Goal: Register for event/course

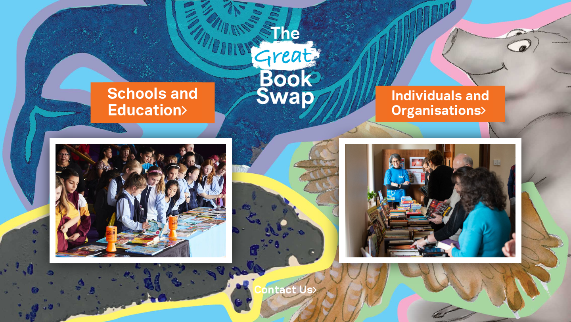
click at [149, 105] on link "Schools and Education" at bounding box center [152, 103] width 91 height 38
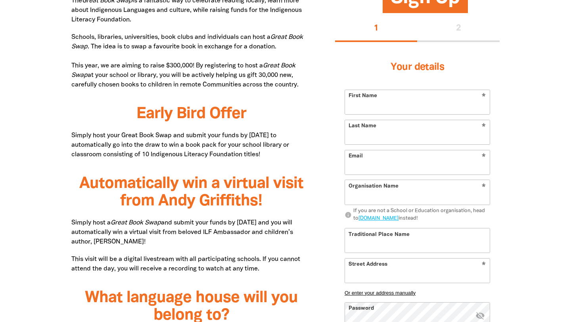
scroll to position [469, 0]
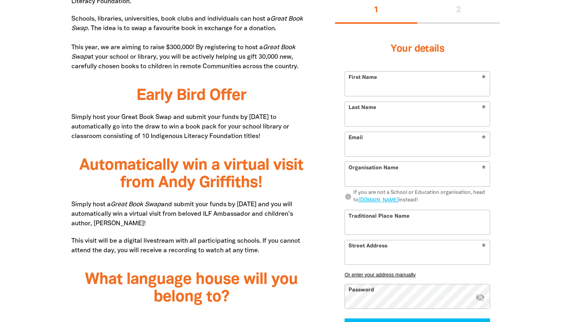
click at [371, 93] on input "First Name" at bounding box center [417, 84] width 145 height 24
type input "[PERSON_NAME]"
click at [397, 119] on input "Last Name" at bounding box center [417, 114] width 145 height 24
type input "[PERSON_NAME]"
click at [394, 149] on input "Email" at bounding box center [417, 144] width 145 height 24
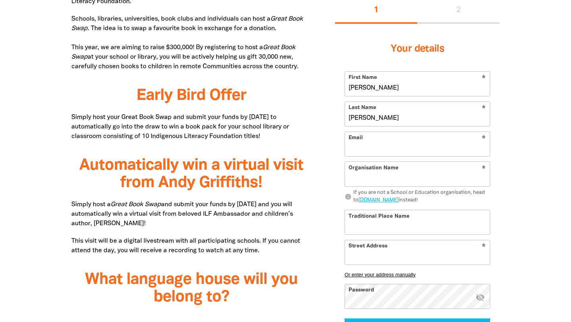
type input "[PERSON_NAME][EMAIL_ADDRESS][PERSON_NAME][DOMAIN_NAME]"
click at [400, 180] on input "Organisation Name" at bounding box center [417, 174] width 145 height 24
type input "[GEOGRAPHIC_DATA] Sandgate"
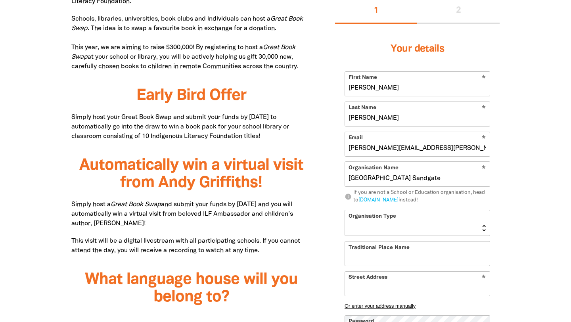
click at [400, 224] on select "Early Learning Primary School High School K-12 University or TAFE Community Lib…" at bounding box center [417, 222] width 145 height 25
select select "primary-school"
click at [391, 255] on input "Traditional Place Name" at bounding box center [417, 253] width 145 height 24
type input "Turrbal"
click at [389, 289] on input "Street Address" at bounding box center [417, 284] width 145 height 24
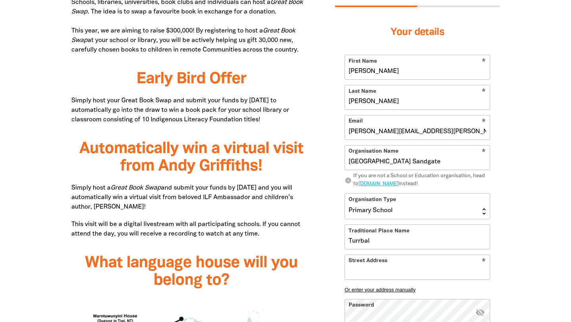
scroll to position [486, 0]
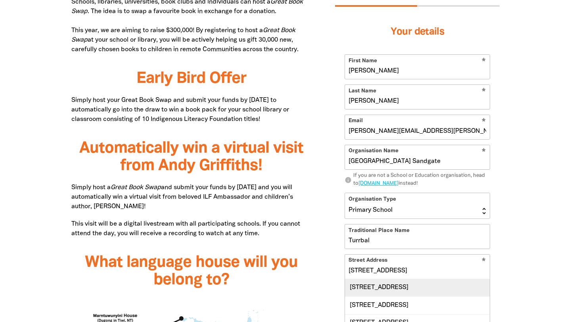
click at [425, 289] on div "[STREET_ADDRESS]" at bounding box center [417, 287] width 145 height 17
type input "[STREET_ADDRESS]"
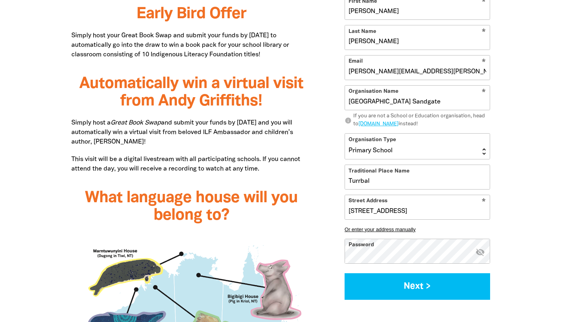
scroll to position [558, 0]
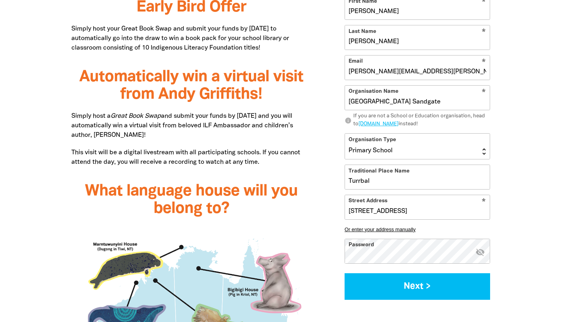
click at [482, 251] on icon "visibility_off" at bounding box center [480, 252] width 10 height 10
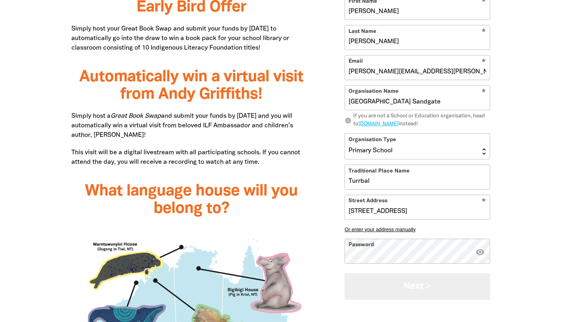
click at [422, 288] on button "Next >" at bounding box center [416, 286] width 145 height 27
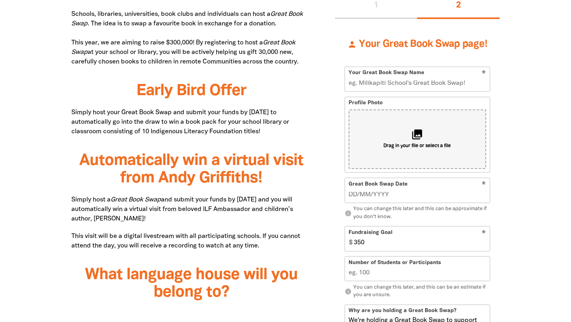
scroll to position [476, 0]
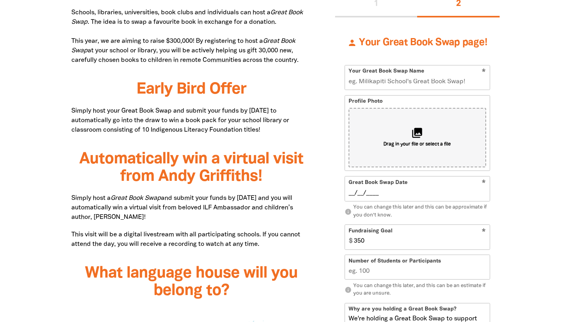
click at [358, 190] on input "__/__/____" at bounding box center [417, 193] width 138 height 9
click at [376, 191] on input "19/09/____" at bounding box center [417, 193] width 138 height 9
click at [370, 195] on input "19/09/___2" at bounding box center [417, 193] width 138 height 9
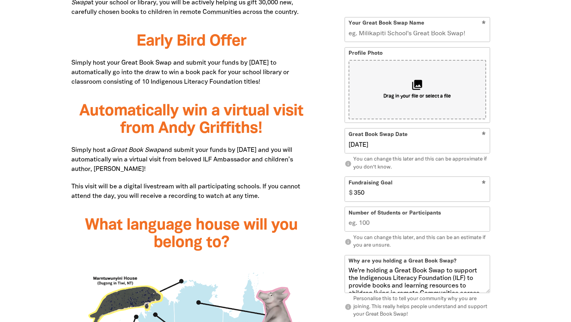
scroll to position [528, 0]
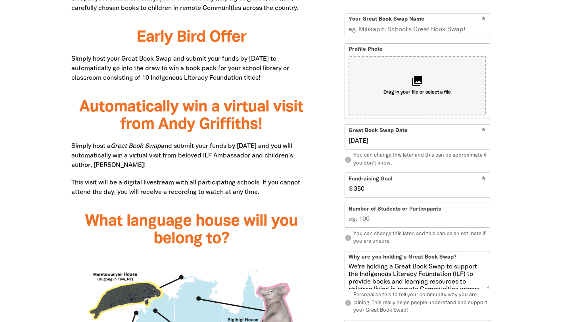
type input "19/09/2025"
click at [380, 220] on input "Number of Students or Participants" at bounding box center [417, 215] width 145 height 24
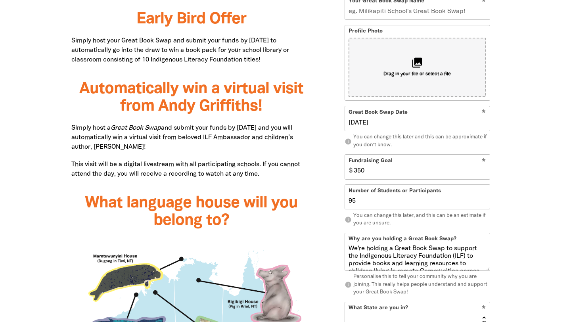
scroll to position [539, 0]
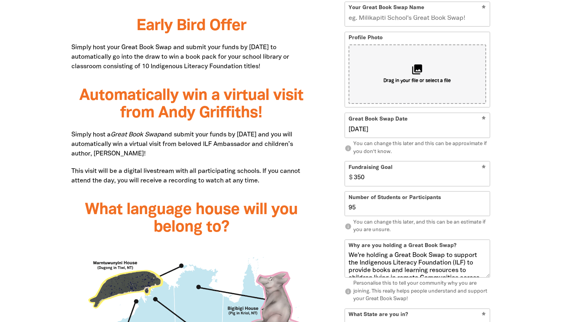
type input "9"
type input "20"
click at [509, 249] on div "Sign Up 1 2 person Your Great Book Swap page! * Your Great Book Swap Name Profi…" at bounding box center [417, 195] width 188 height 592
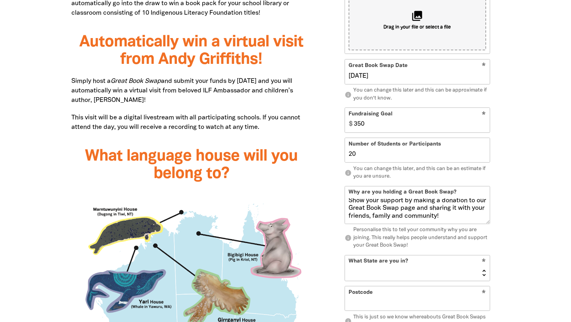
scroll to position [604, 0]
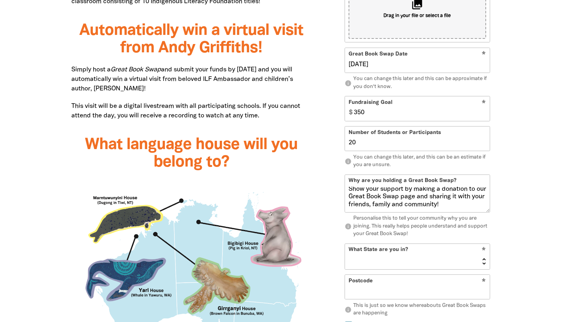
click at [458, 264] on select "NSW VIC QLD NT WA SA TAS ACT" at bounding box center [417, 256] width 145 height 25
select select "QLD"
click at [444, 294] on input "Postcode" at bounding box center [417, 287] width 145 height 24
type input "4017"
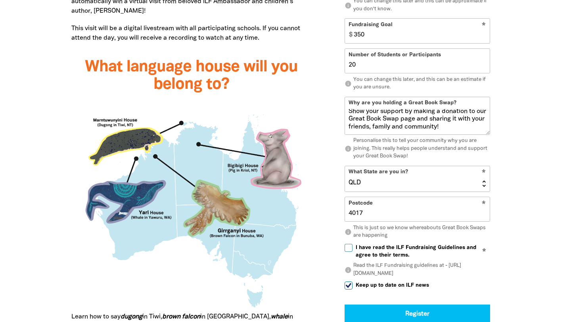
scroll to position [683, 0]
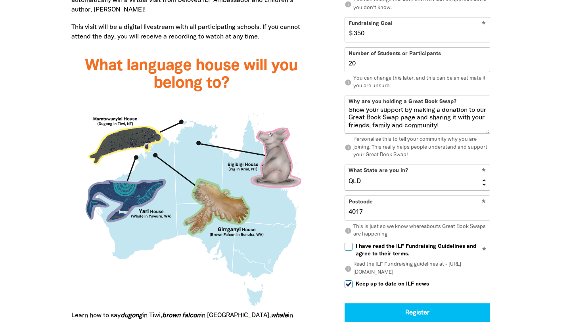
click at [349, 245] on input "I have read the ILF Fundraising Guidelines and agree to their terms." at bounding box center [348, 247] width 8 height 8
checkbox input "true"
click at [350, 285] on input "Keep up to date on ILF news" at bounding box center [348, 284] width 8 height 8
checkbox input "false"
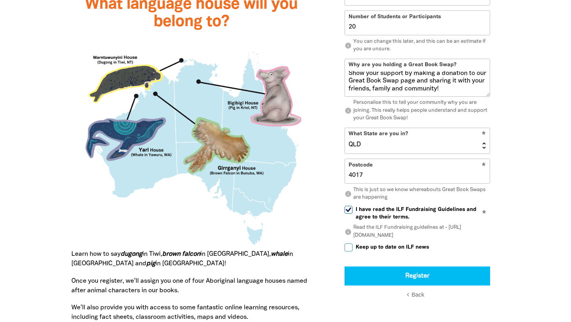
scroll to position [748, 0]
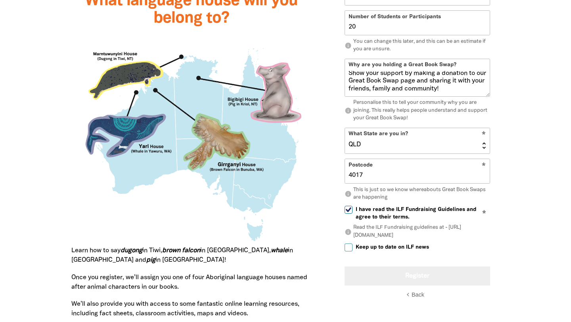
click at [423, 275] on button "Register" at bounding box center [416, 275] width 145 height 19
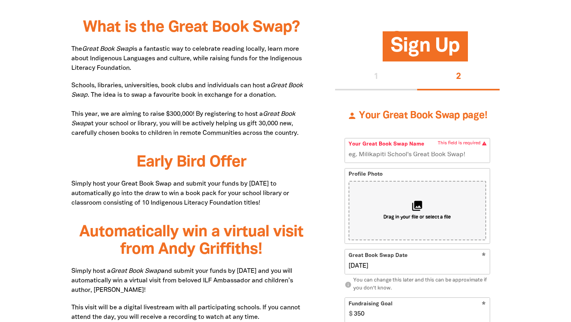
scroll to position [402, 0]
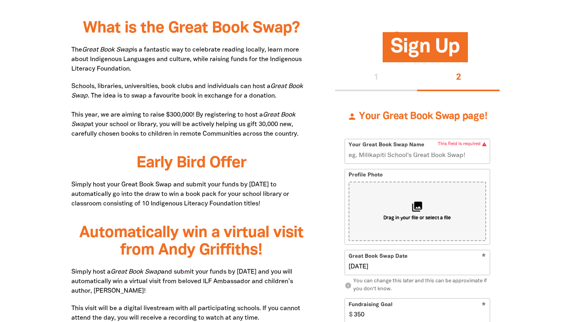
click at [389, 158] on input "Your Great Book Swap Name" at bounding box center [417, 151] width 145 height 24
type input "Sacred Heart Great Book Swap"
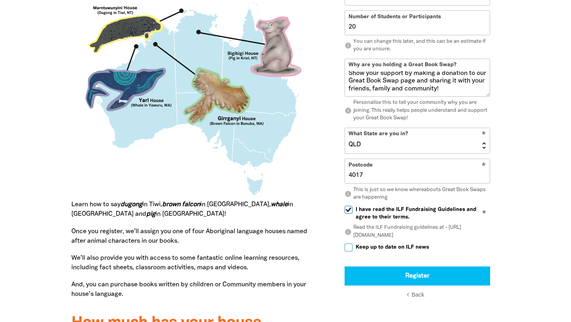
scroll to position [795, 0]
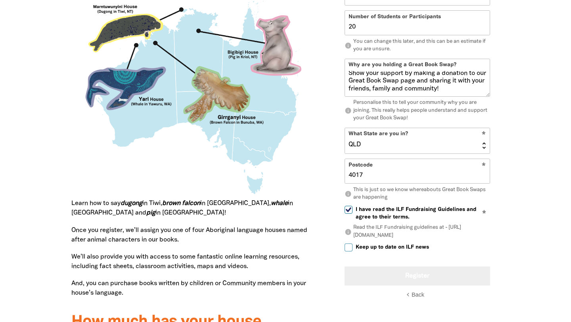
click at [428, 271] on button "Register" at bounding box center [416, 275] width 145 height 19
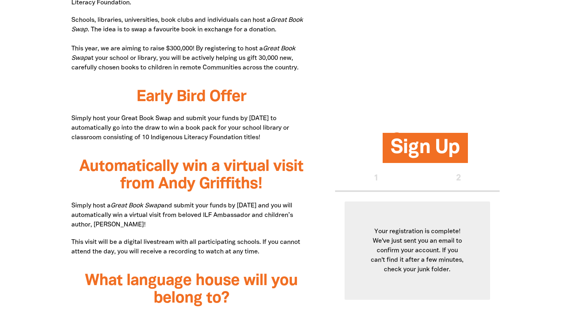
scroll to position [423, 0]
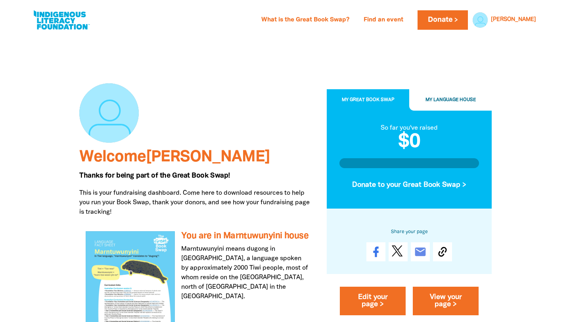
click at [451, 97] on button "My Language House" at bounding box center [450, 100] width 82 height 21
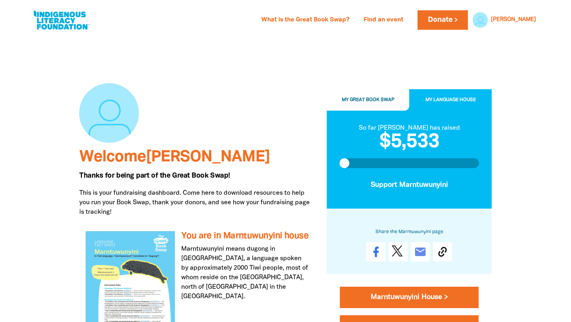
click at [352, 100] on span "My Great Book Swap" at bounding box center [368, 100] width 53 height 4
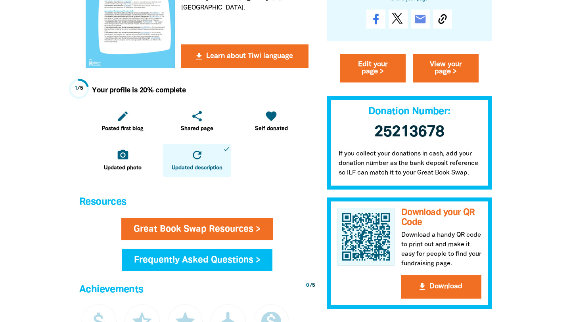
scroll to position [291, 0]
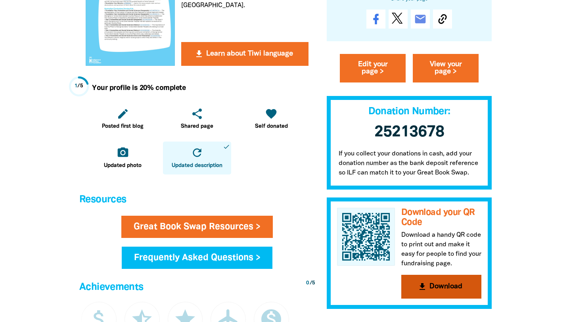
click at [449, 289] on button "get_app Download" at bounding box center [441, 287] width 80 height 24
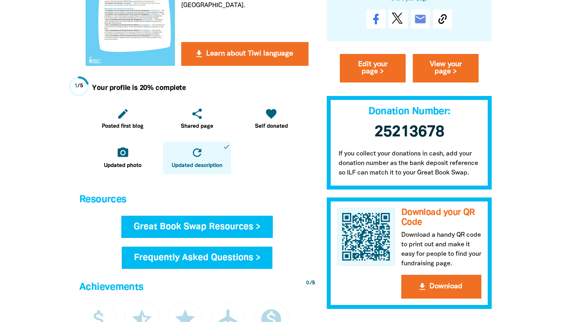
click at [177, 223] on link "Great Book Swap Resources >" at bounding box center [196, 227] width 151 height 22
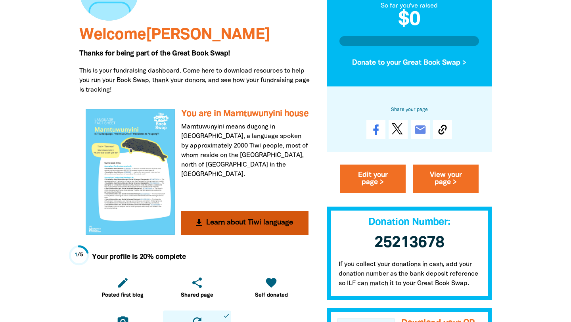
scroll to position [119, 0]
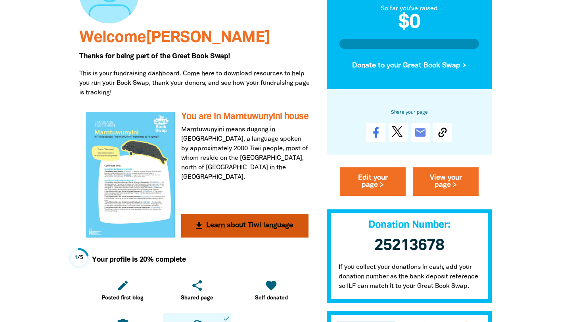
click at [220, 226] on button "get_app Learn about Tiwi language" at bounding box center [244, 226] width 127 height 24
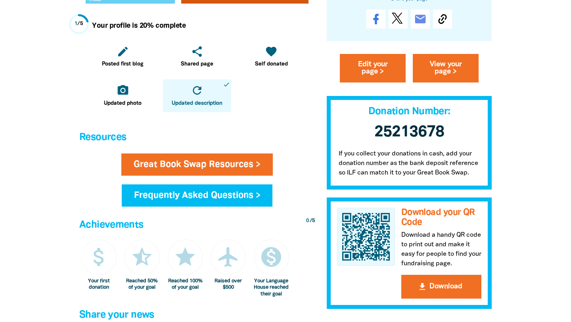
scroll to position [355, 0]
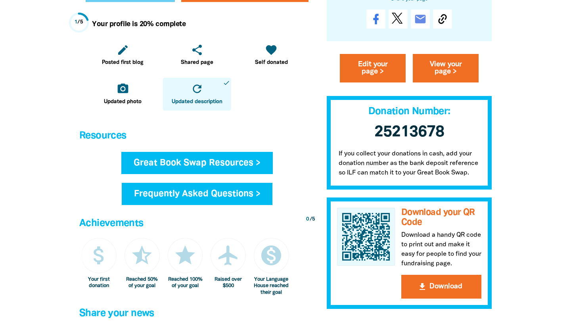
click at [228, 164] on link "Great Book Swap Resources >" at bounding box center [196, 163] width 151 height 22
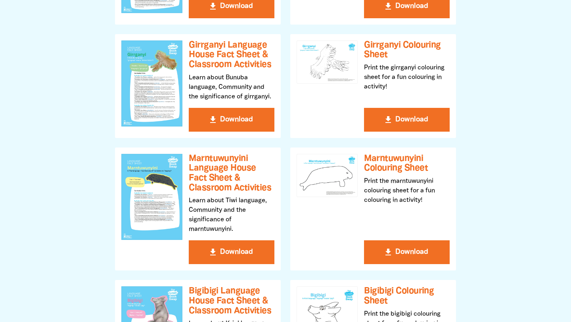
scroll to position [335, 0]
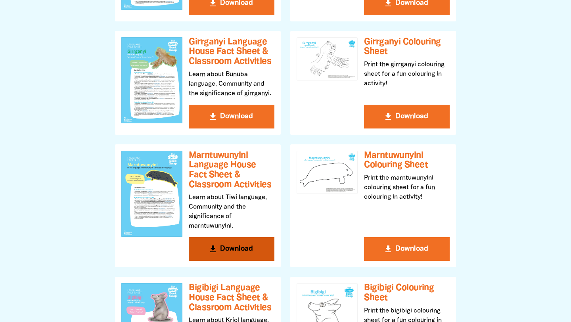
click at [227, 251] on button "get_app Download" at bounding box center [232, 249] width 86 height 24
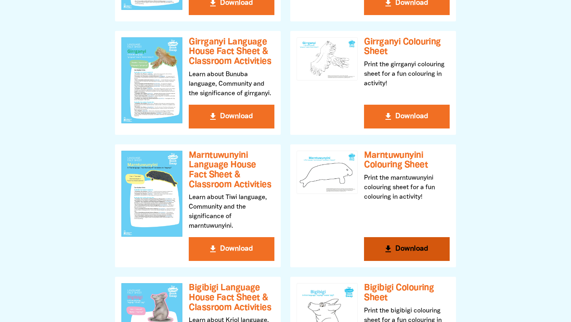
click at [394, 245] on button "get_app Download" at bounding box center [407, 249] width 86 height 24
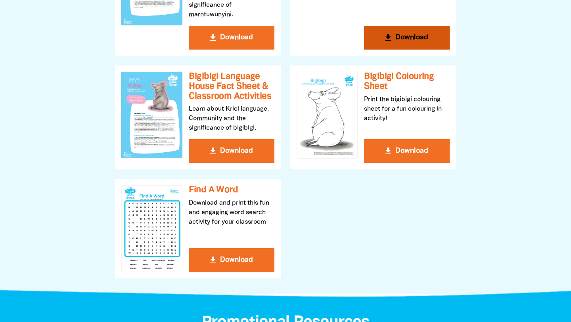
scroll to position [548, 0]
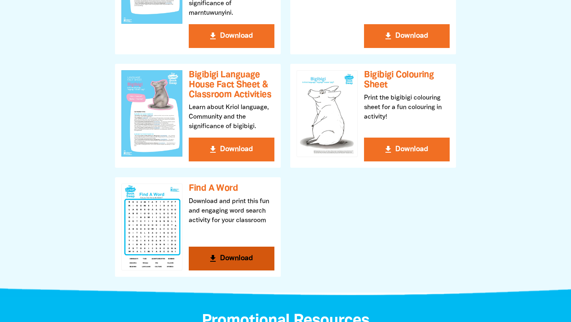
click at [222, 256] on button "get_app Download" at bounding box center [232, 259] width 86 height 24
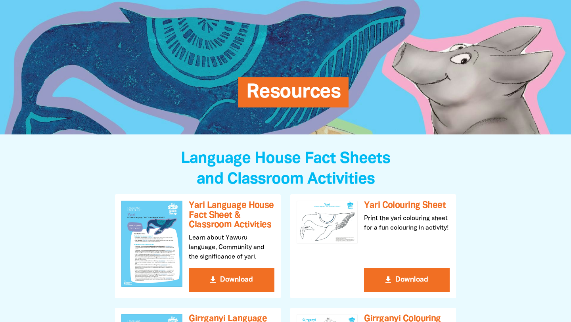
scroll to position [0, 0]
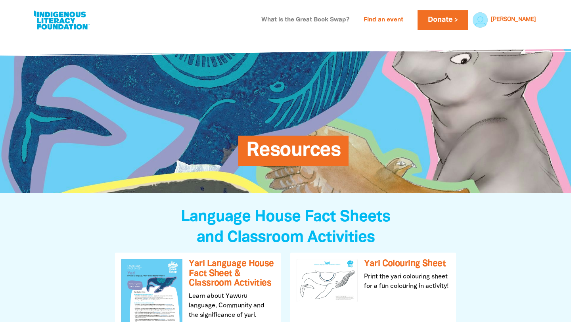
click at [346, 20] on link "What is the Great Book Swap?" at bounding box center [305, 20] width 98 height 13
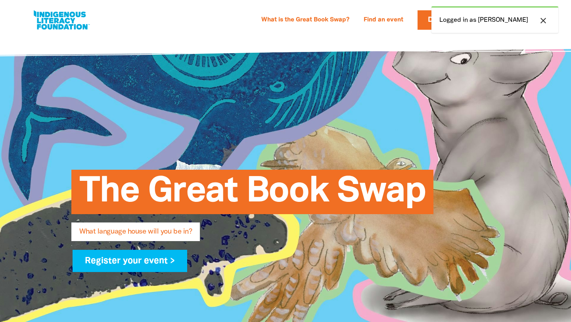
select select "primary-school"
